Goal: Task Accomplishment & Management: Use online tool/utility

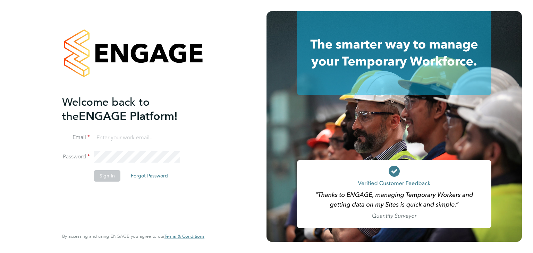
type input "[PERSON_NAME][EMAIL_ADDRESS][PERSON_NAME][DOMAIN_NAME]"
click at [101, 180] on button "Sign In" at bounding box center [107, 175] width 26 height 11
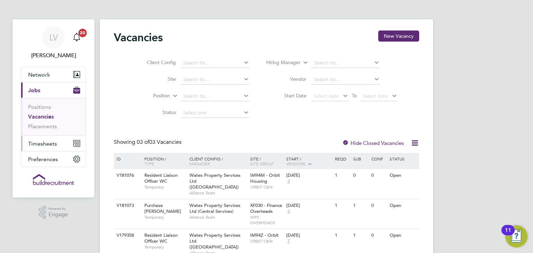
click at [47, 143] on span "Timesheets" at bounding box center [42, 143] width 29 height 7
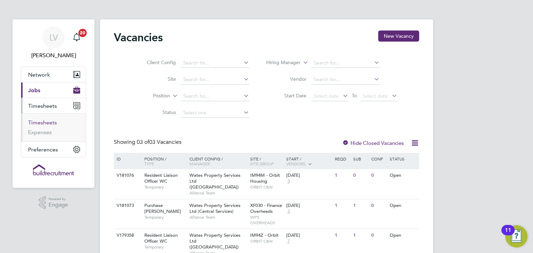
click at [37, 120] on link "Timesheets" at bounding box center [42, 122] width 29 height 7
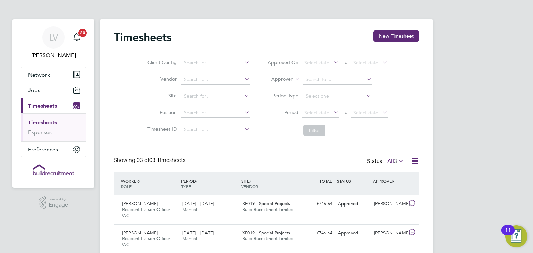
click at [285, 79] on label "Approver" at bounding box center [276, 79] width 31 height 7
click at [274, 85] on li "Worker" at bounding box center [275, 87] width 34 height 9
click at [321, 80] on input at bounding box center [337, 80] width 68 height 10
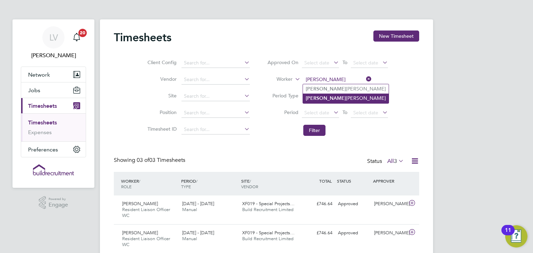
click at [310, 98] on b "[PERSON_NAME]" at bounding box center [325, 98] width 40 height 6
type input "[PERSON_NAME]"
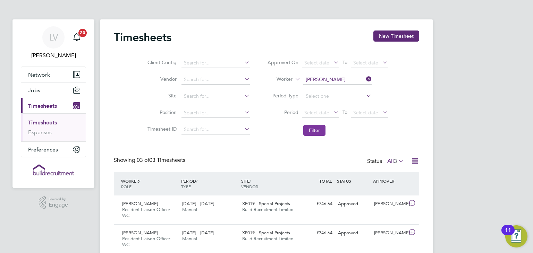
click at [318, 132] on button "Filter" at bounding box center [314, 130] width 22 height 11
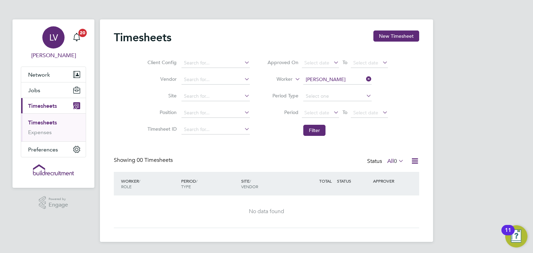
click at [55, 51] on span "Lucy Van der Gucht" at bounding box center [53, 55] width 65 height 8
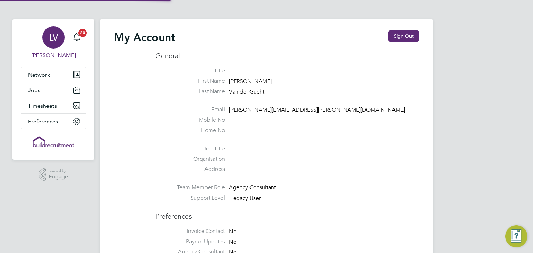
type input "lucy.vandergucht@buildrec.com"
click at [411, 31] on button "Sign Out" at bounding box center [403, 36] width 31 height 11
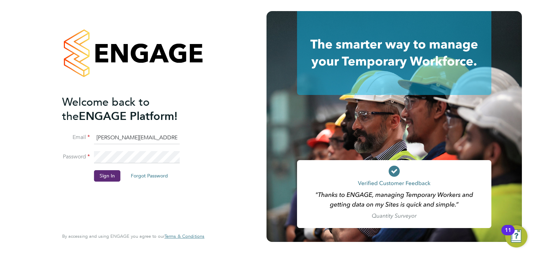
click at [131, 137] on input "lucy.vandergucht@buildrec.com" at bounding box center [137, 138] width 86 height 12
type input "ryan.smart@buildrec.com"
click at [122, 172] on li "Sign In Forgot Password" at bounding box center [129, 179] width 135 height 18
click at [104, 176] on button "Sign In" at bounding box center [107, 175] width 26 height 11
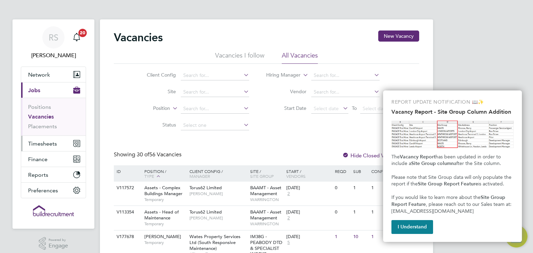
click at [54, 136] on button "Timesheets" at bounding box center [53, 143] width 64 height 15
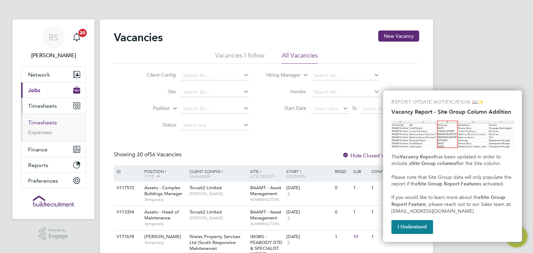
click at [32, 124] on link "Timesheets" at bounding box center [42, 122] width 29 height 7
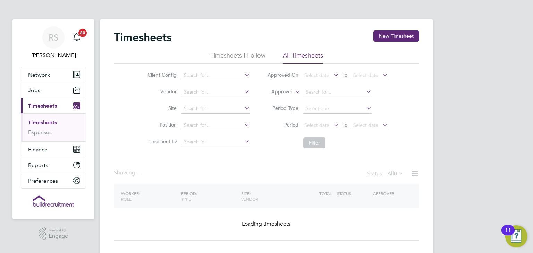
click at [287, 89] on label "Approver" at bounding box center [276, 91] width 31 height 7
click at [277, 99] on li "Worker" at bounding box center [275, 99] width 34 height 9
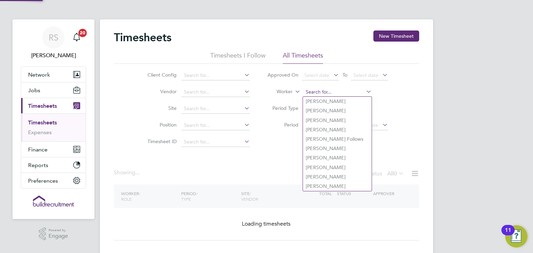
click at [321, 92] on input at bounding box center [337, 92] width 68 height 10
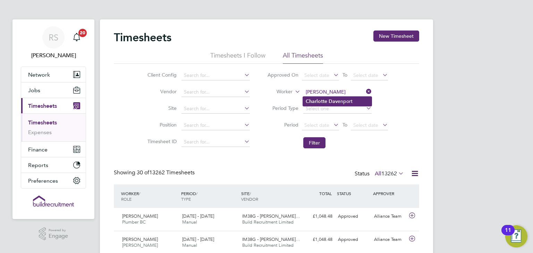
click at [334, 103] on b "Dav" at bounding box center [332, 101] width 9 height 6
type input "[PERSON_NAME]"
click at [318, 142] on button "Filter" at bounding box center [314, 142] width 22 height 11
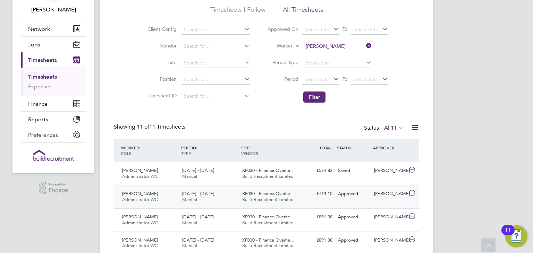
click at [365, 197] on div "Approved" at bounding box center [353, 193] width 36 height 11
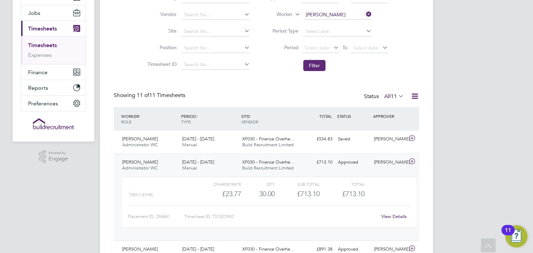
click at [385, 195] on div "Tier 2 (£/HR) £23.77 30 30.00 30 £713.10 £713.10" at bounding box center [269, 193] width 294 height 11
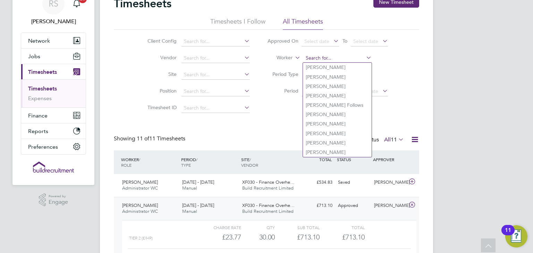
click at [341, 60] on input at bounding box center [337, 58] width 68 height 10
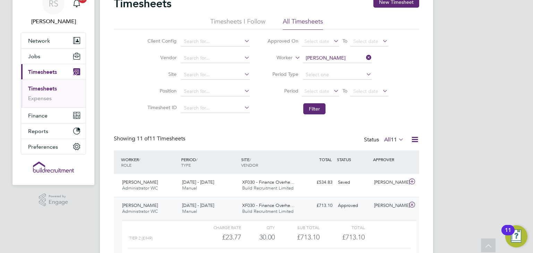
click at [330, 78] on li "[PERSON_NAME]" at bounding box center [346, 76] width 86 height 9
type input "[PERSON_NAME]"
click at [314, 112] on button "Filter" at bounding box center [314, 108] width 22 height 11
